Goal: Understand process/instructions

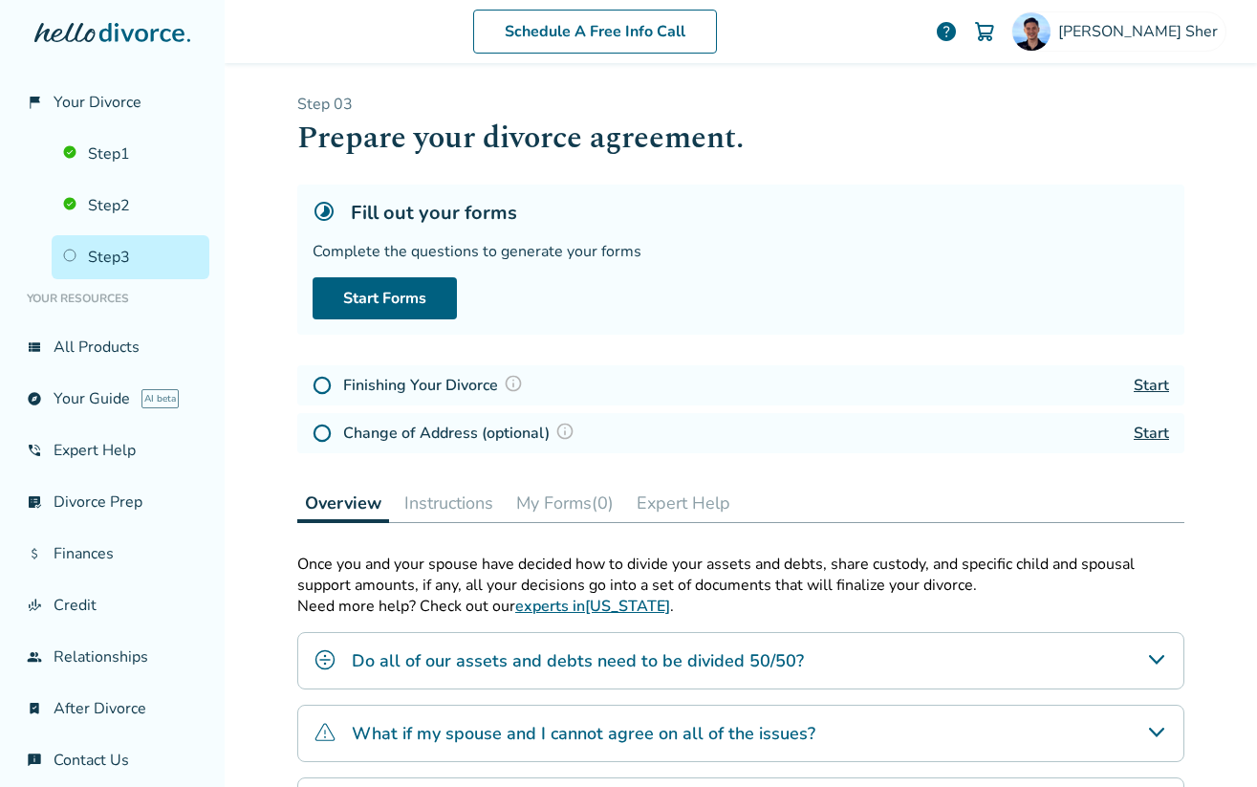
scroll to position [79, 0]
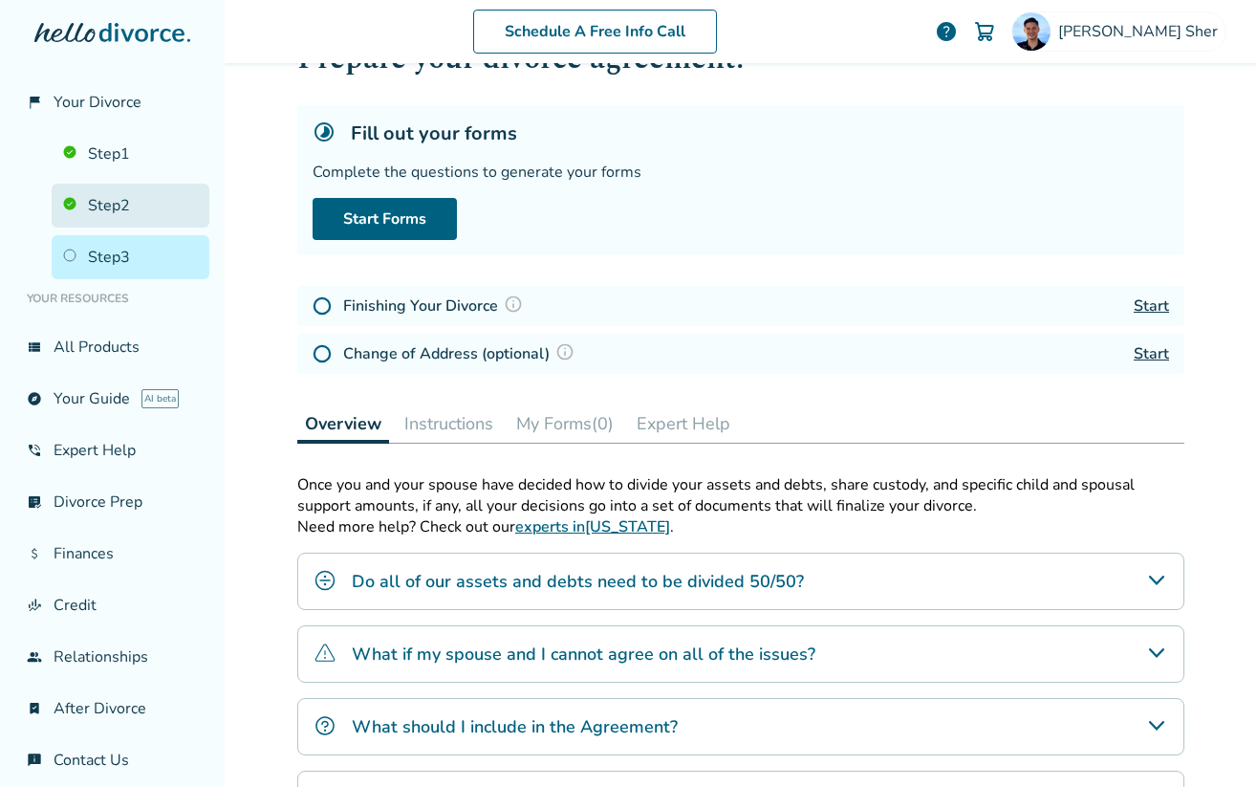
click at [129, 190] on link "Step 2" at bounding box center [131, 206] width 158 height 44
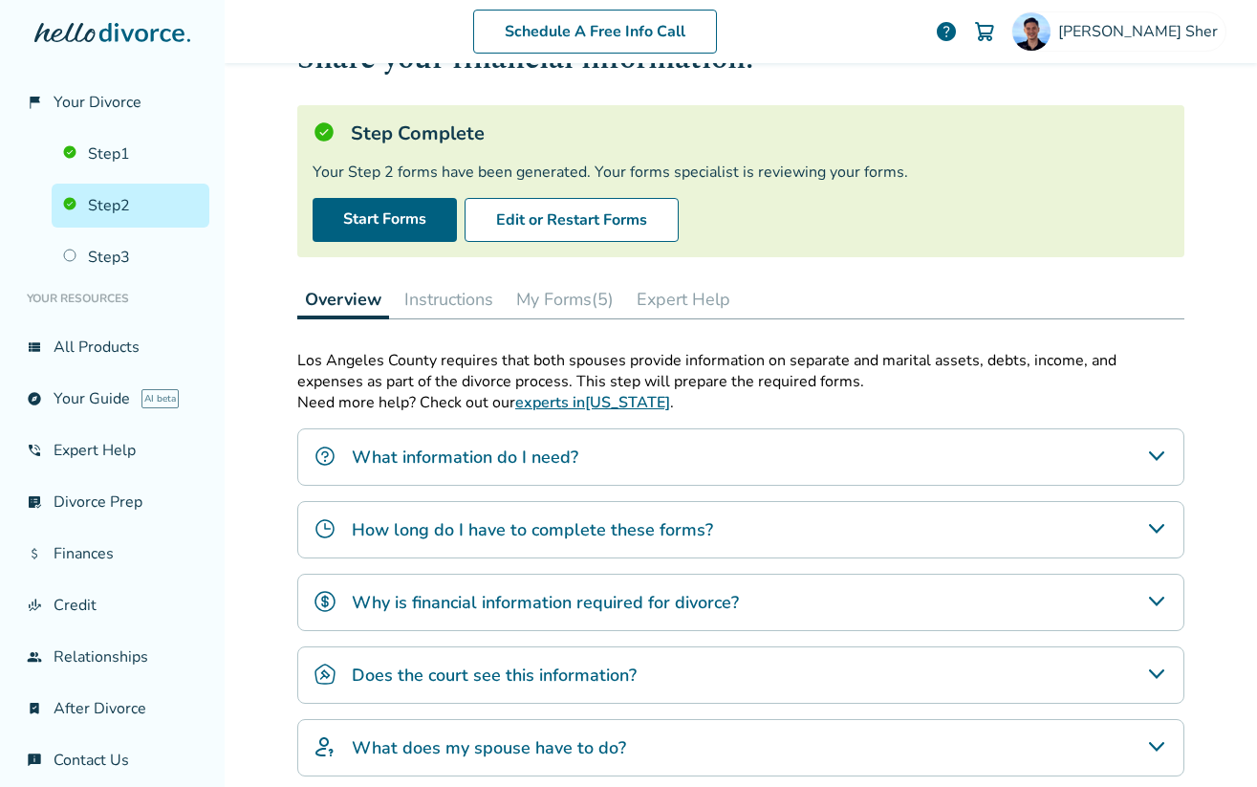
click at [559, 282] on button "My Forms (5)" at bounding box center [565, 299] width 113 height 38
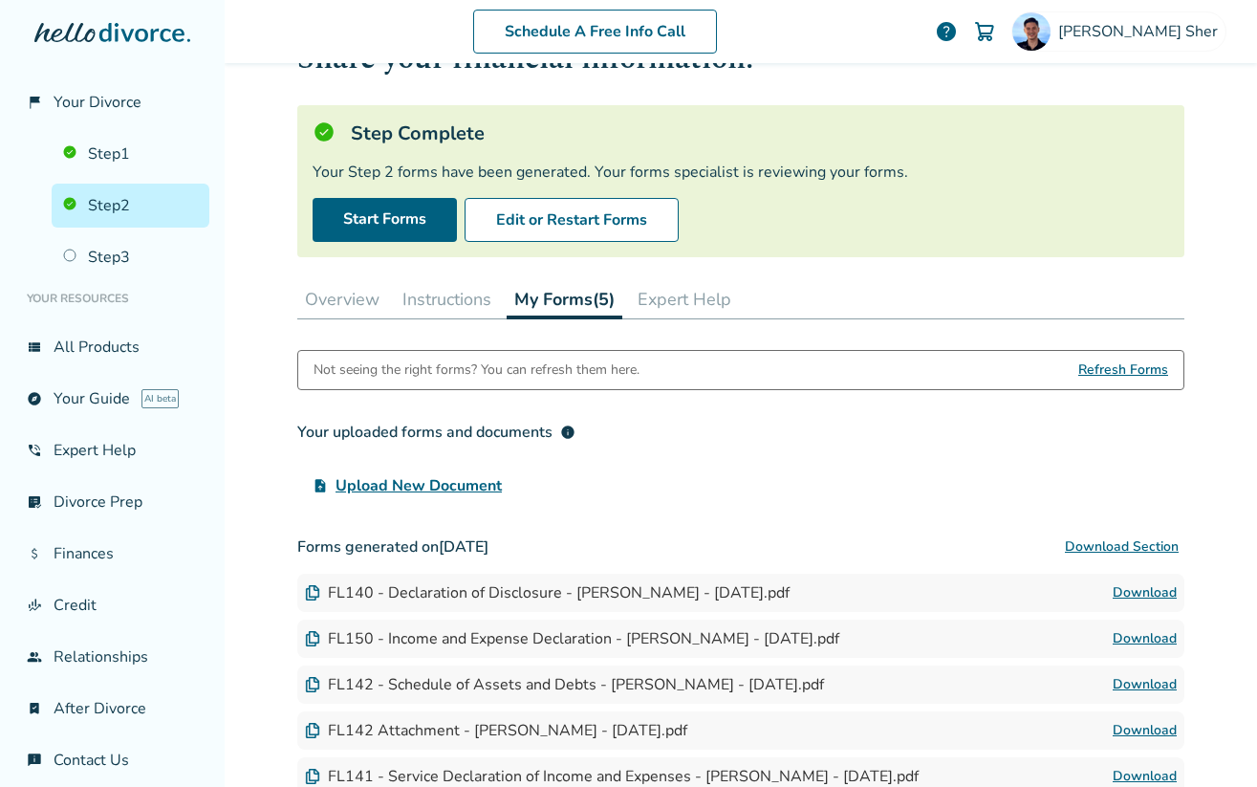
click at [488, 299] on button "Instructions" at bounding box center [447, 299] width 104 height 38
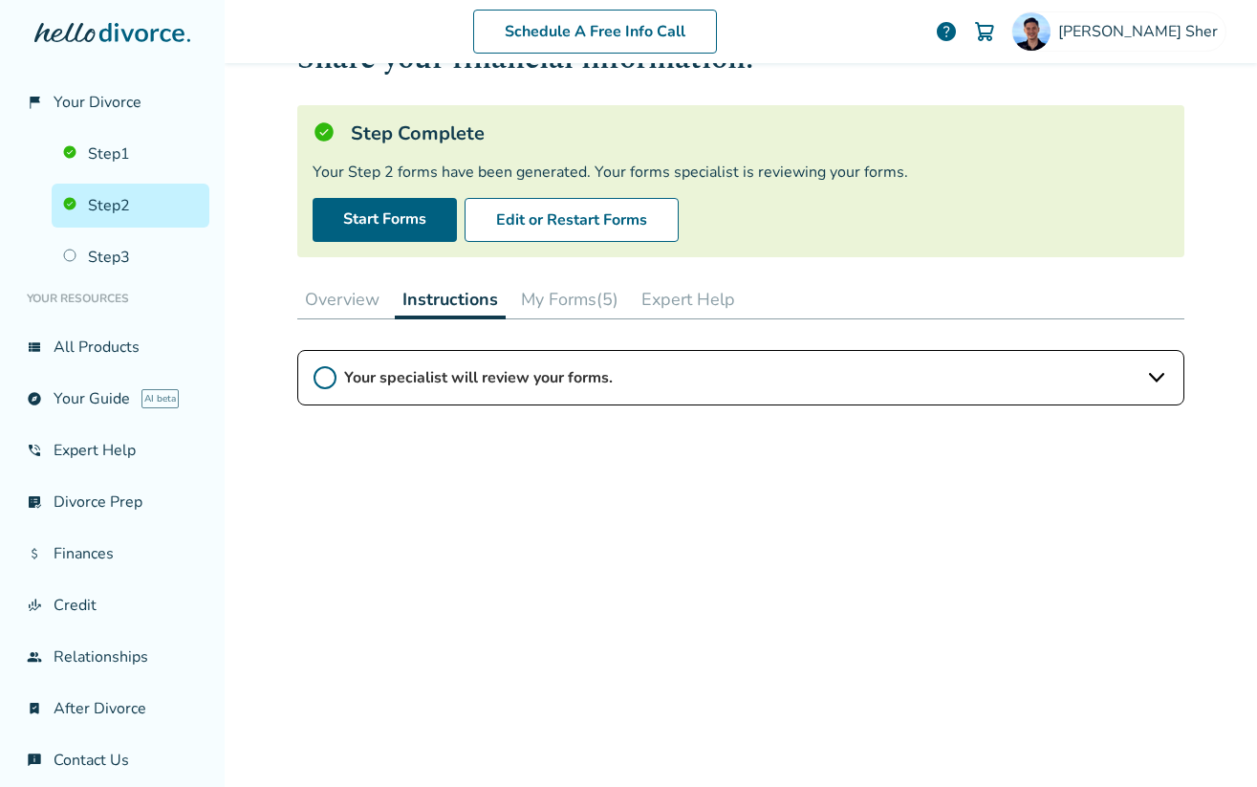
click at [426, 391] on div "Your specialist will review your forms." at bounding box center [740, 377] width 887 height 55
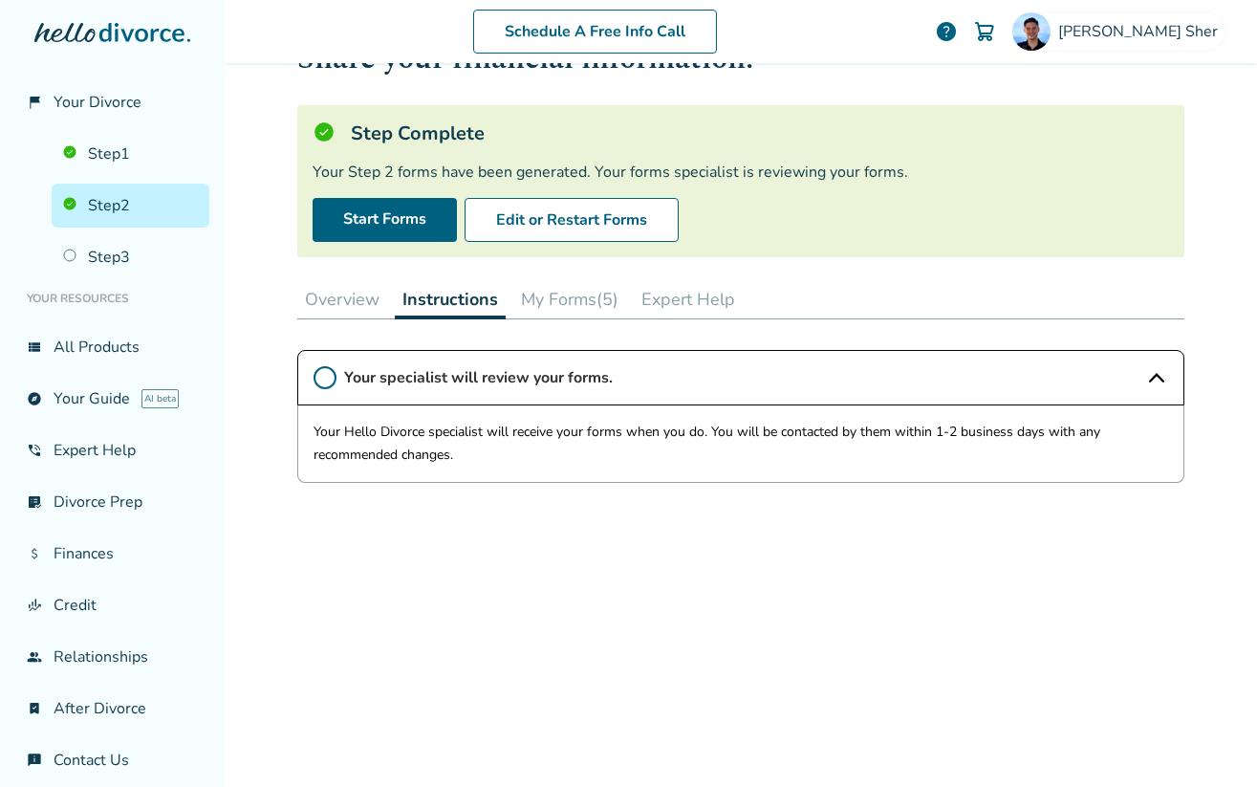
click at [333, 379] on icon at bounding box center [325, 377] width 23 height 23
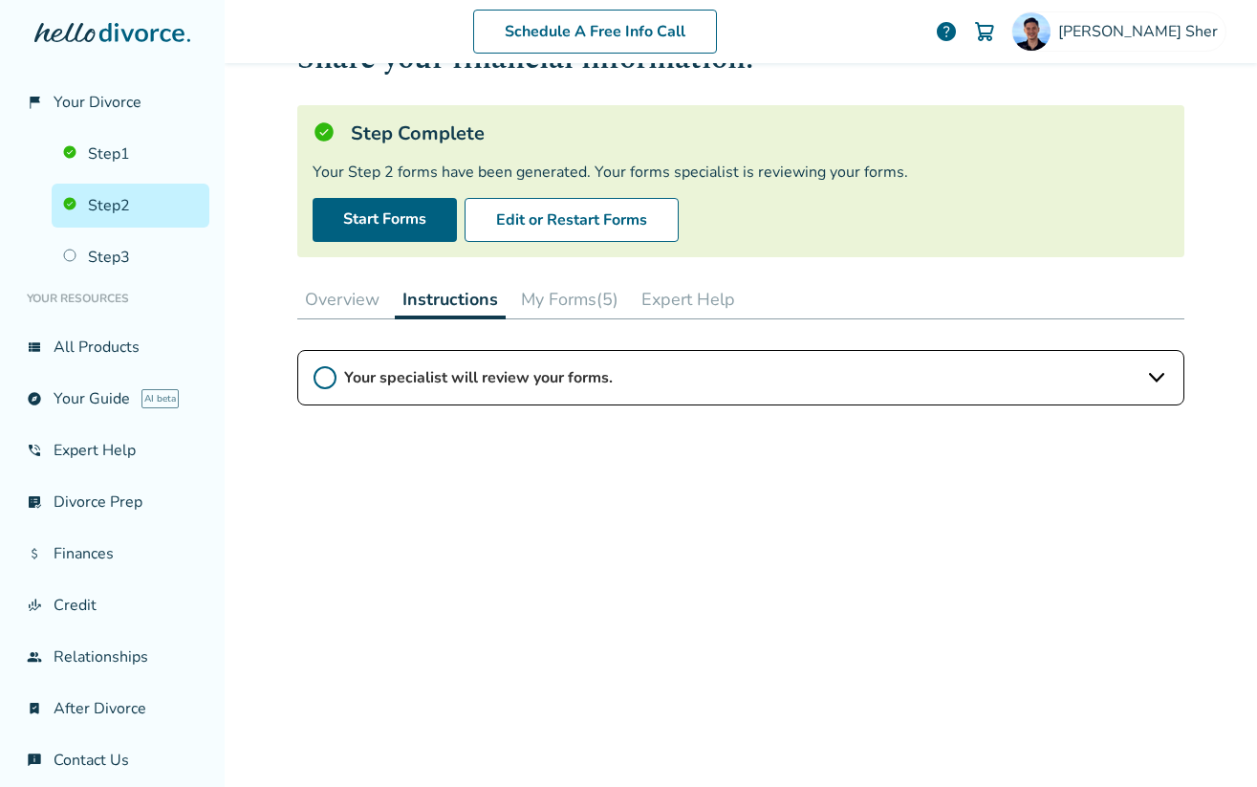
click at [333, 379] on icon at bounding box center [325, 377] width 23 height 23
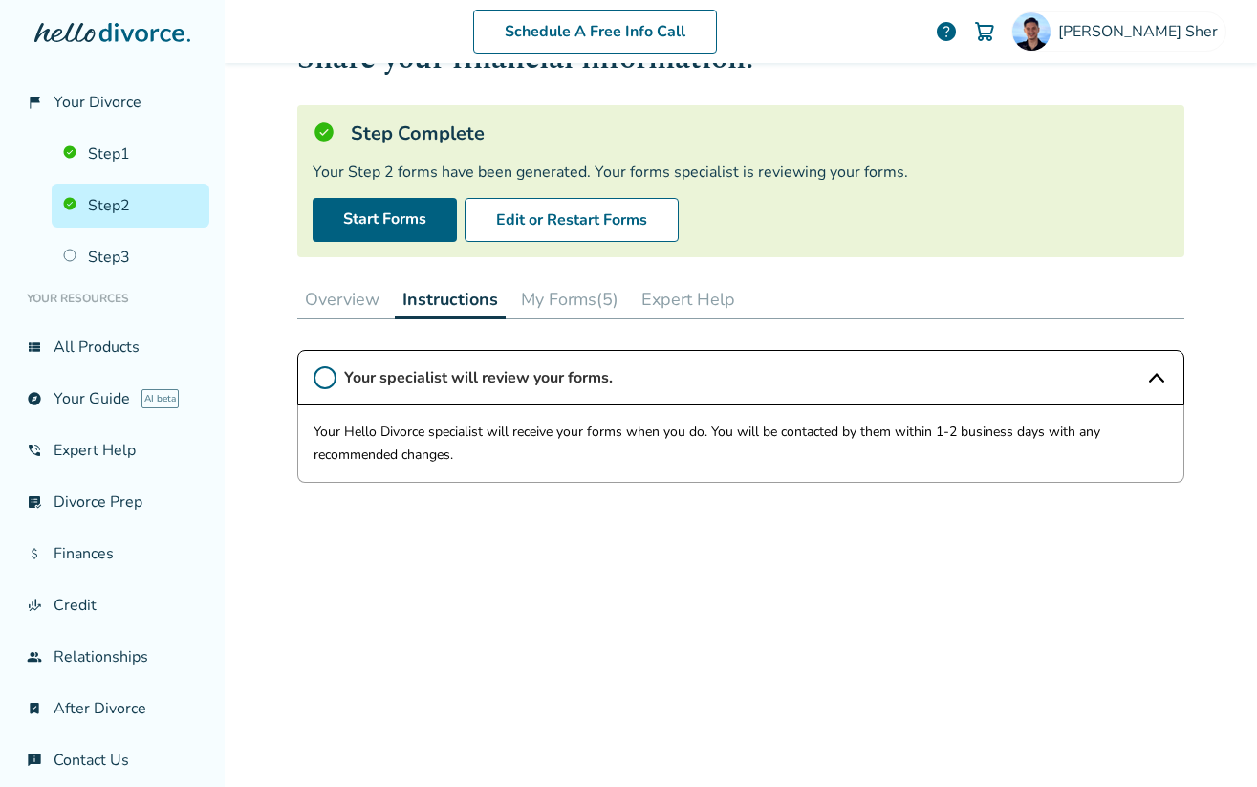
click at [533, 302] on button "My Forms (5)" at bounding box center [569, 299] width 113 height 38
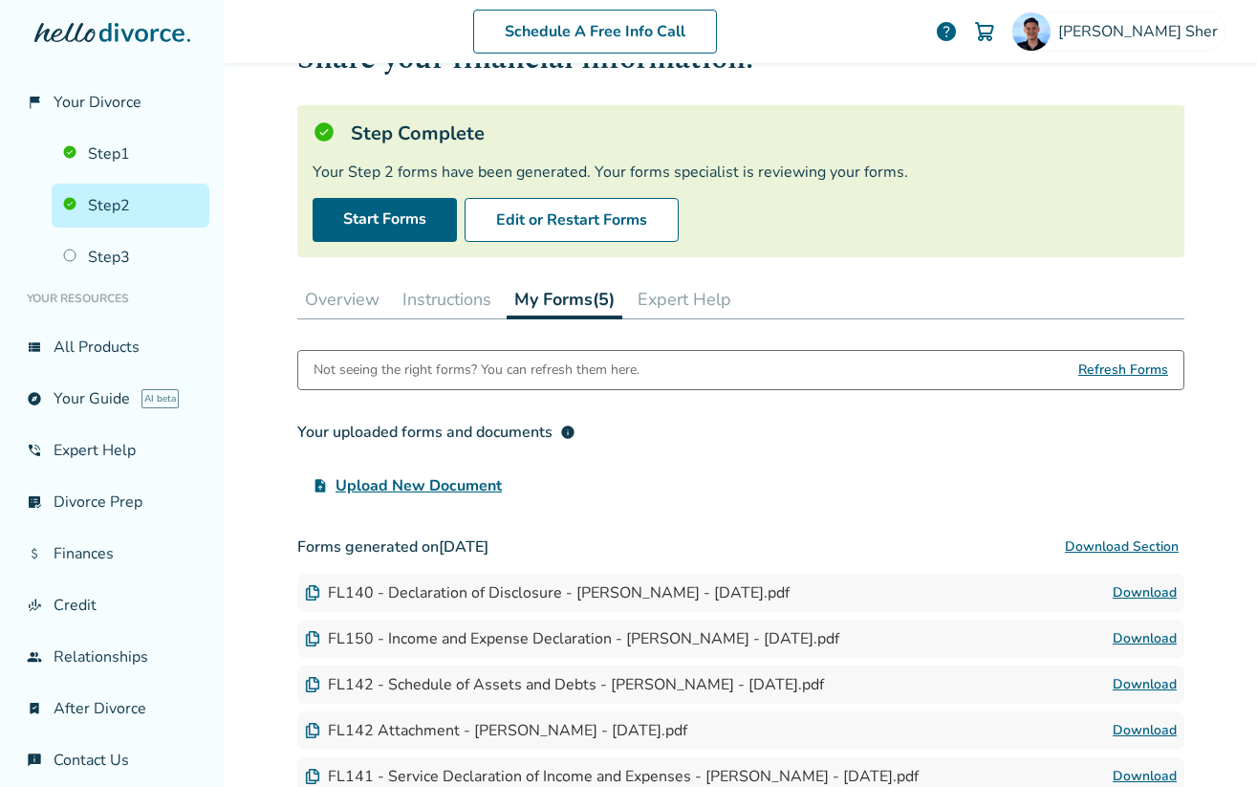
scroll to position [251, 0]
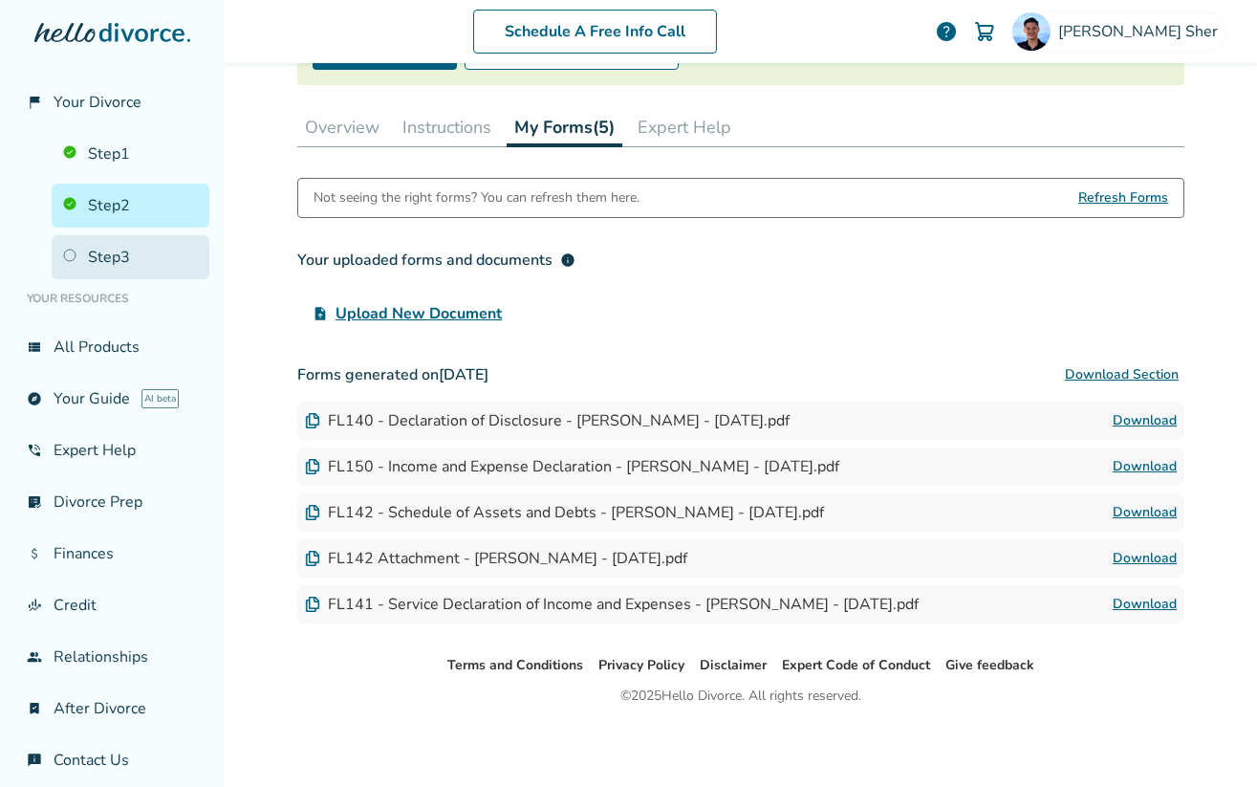
click at [161, 235] on link "Step 3" at bounding box center [131, 257] width 158 height 44
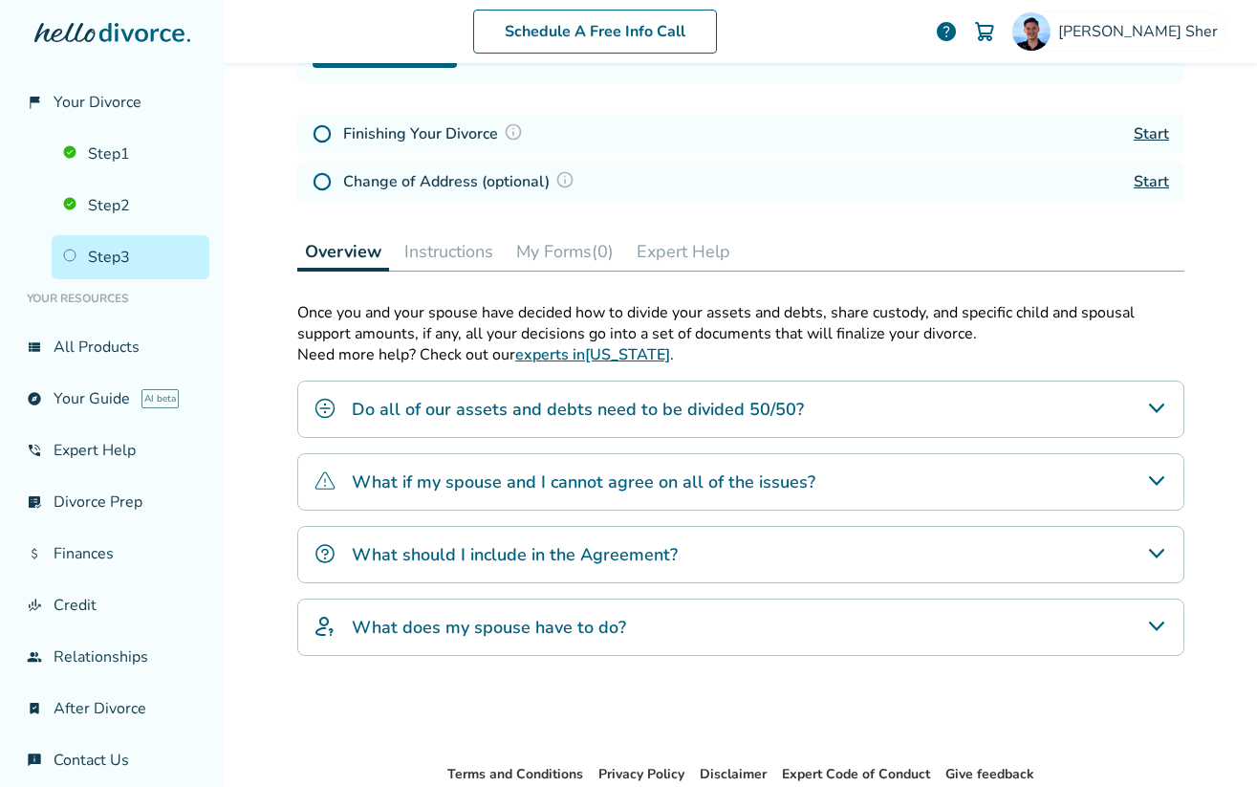
scroll to position [94, 0]
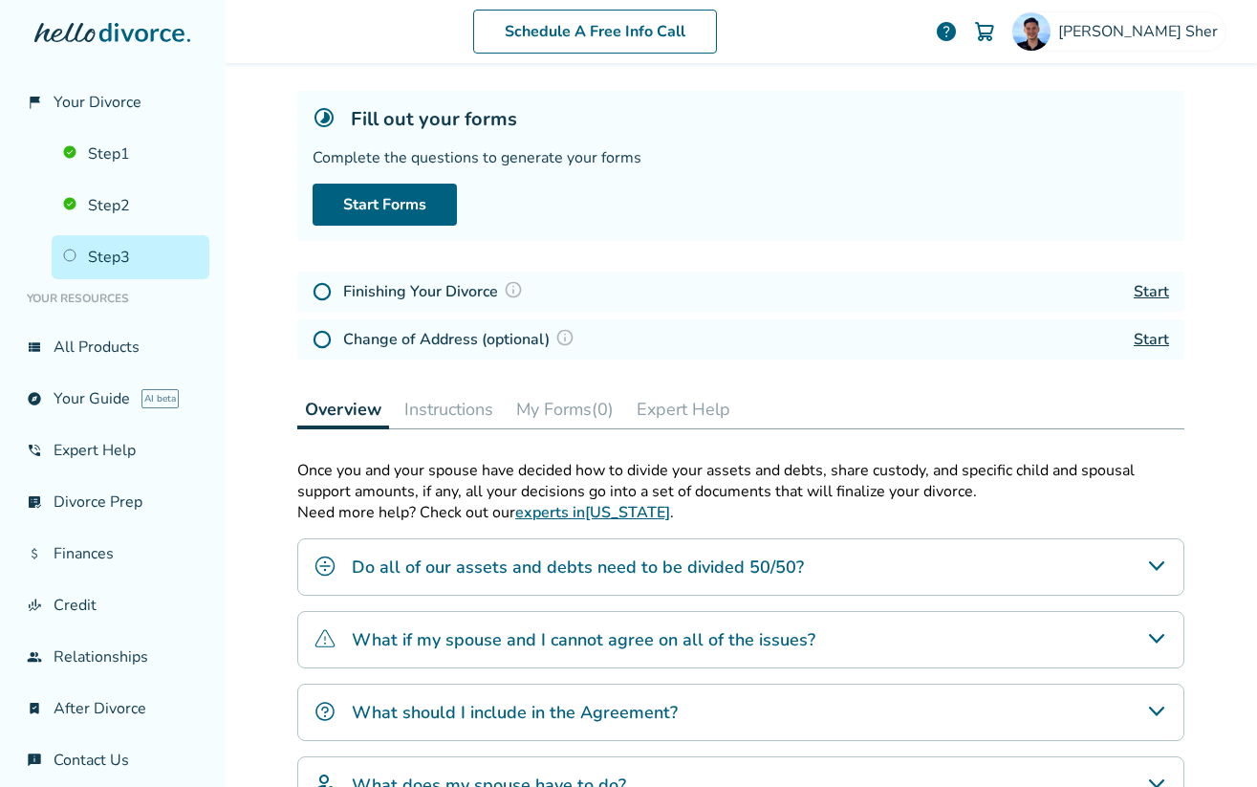
click at [318, 286] on img at bounding box center [322, 291] width 19 height 19
click at [326, 335] on img at bounding box center [322, 339] width 19 height 19
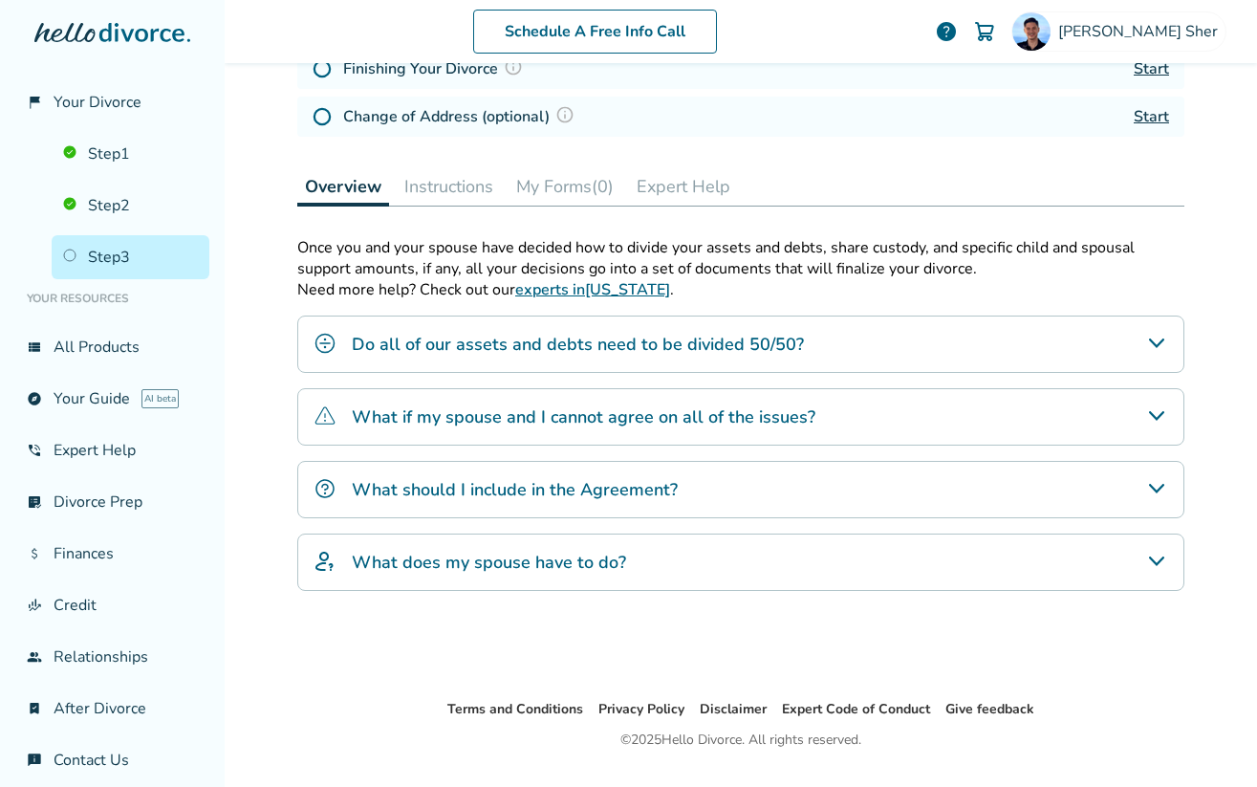
scroll to position [359, 0]
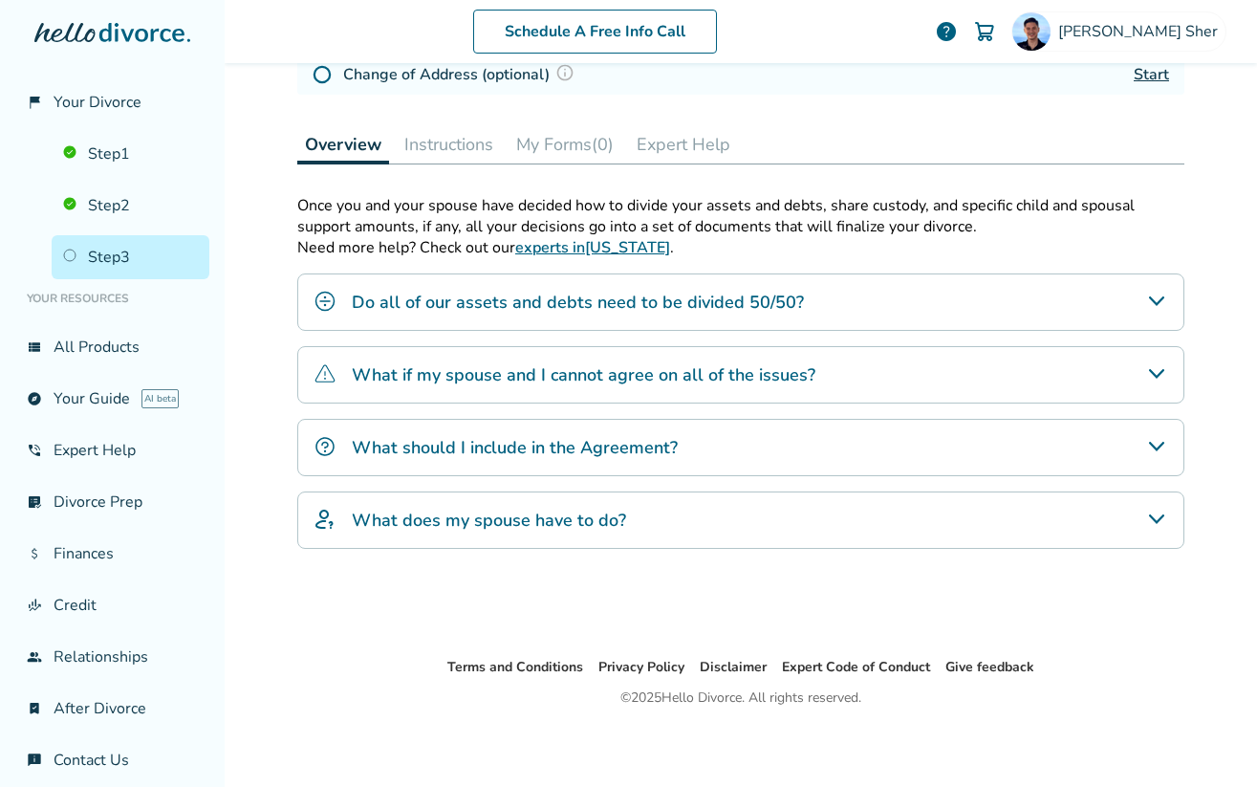
click at [469, 157] on button "Instructions" at bounding box center [449, 144] width 104 height 38
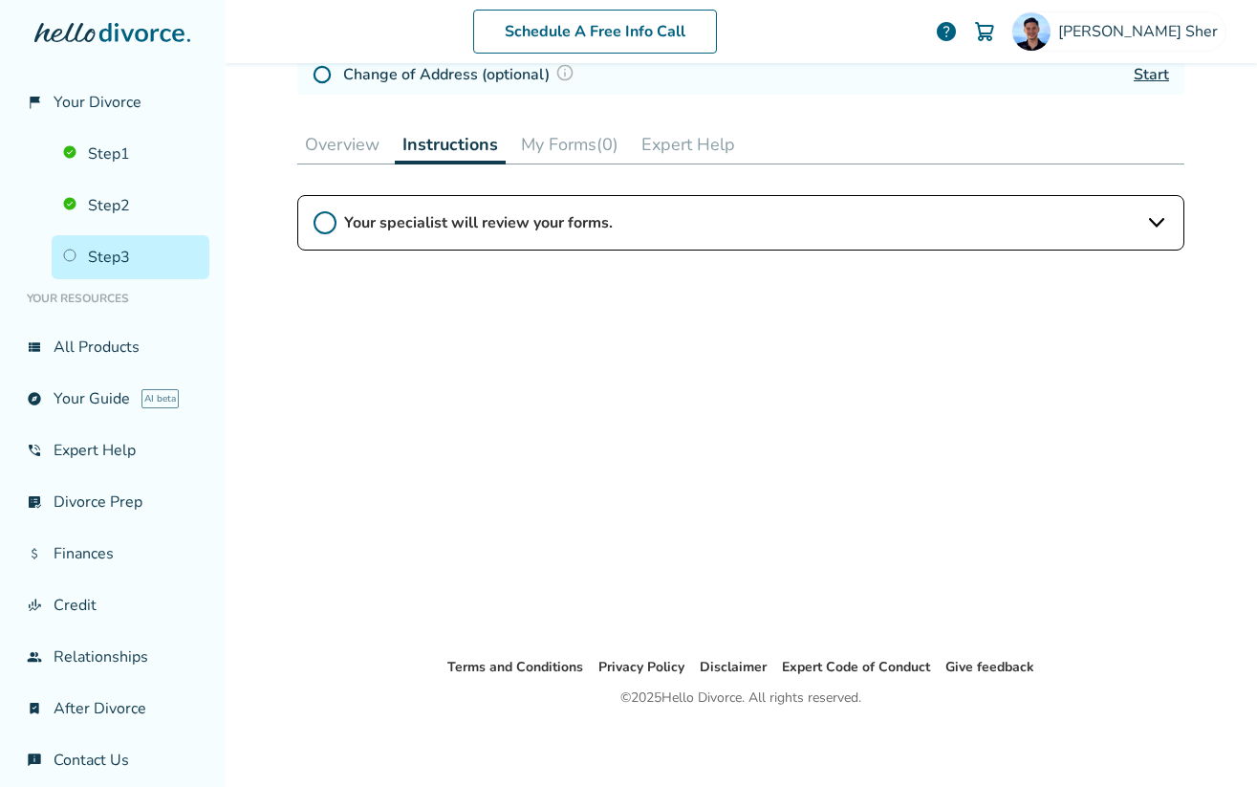
click at [396, 154] on button "Instructions" at bounding box center [450, 144] width 111 height 39
click at [238, 125] on div "Schedule A Free Info Call [PERSON_NAME] help Schedule A Free Call [PERSON_NAME]…" at bounding box center [741, 393] width 1033 height 787
click at [338, 126] on button "Overview" at bounding box center [342, 144] width 90 height 38
